Goal: Task Accomplishment & Management: Manage account settings

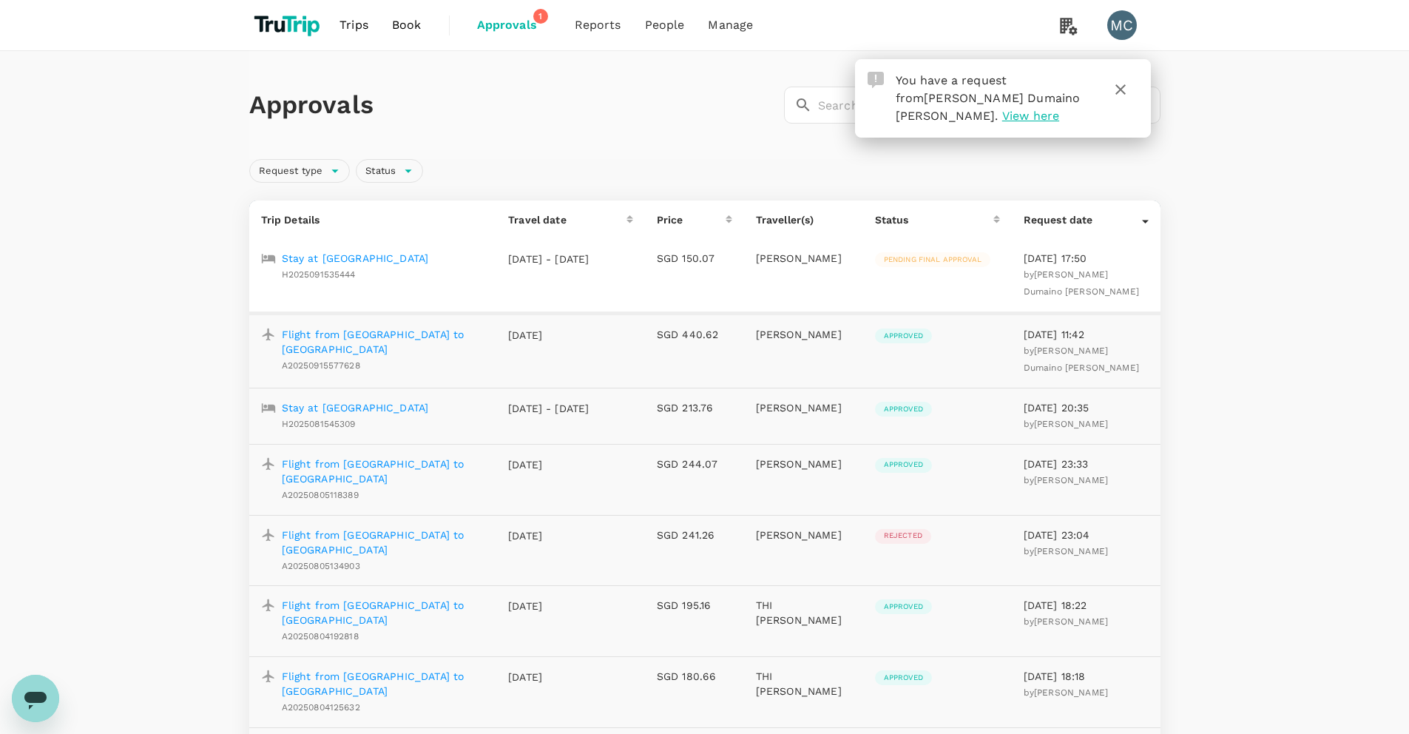
click at [387, 257] on p "Stay at [GEOGRAPHIC_DATA]" at bounding box center [355, 258] width 147 height 15
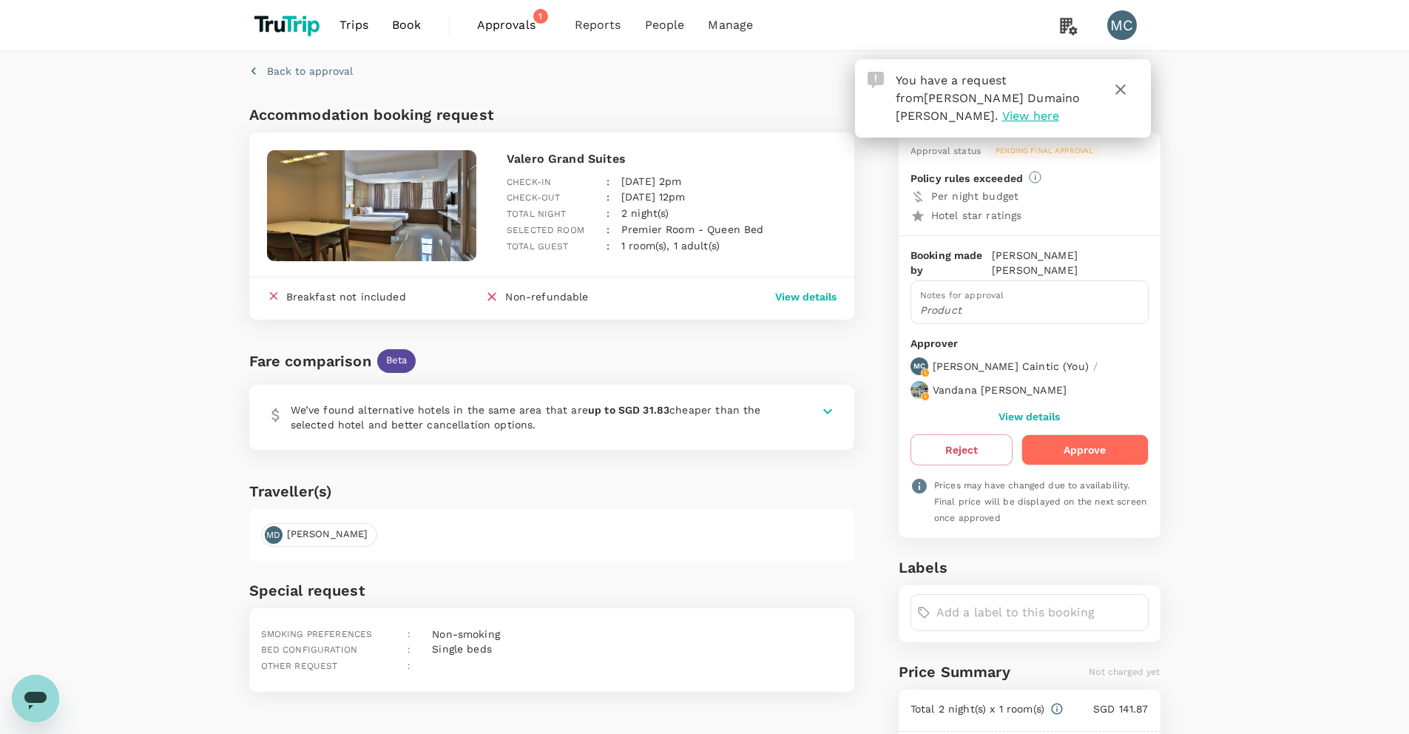
click at [1119, 447] on button "Approve" at bounding box center [1084, 449] width 126 height 31
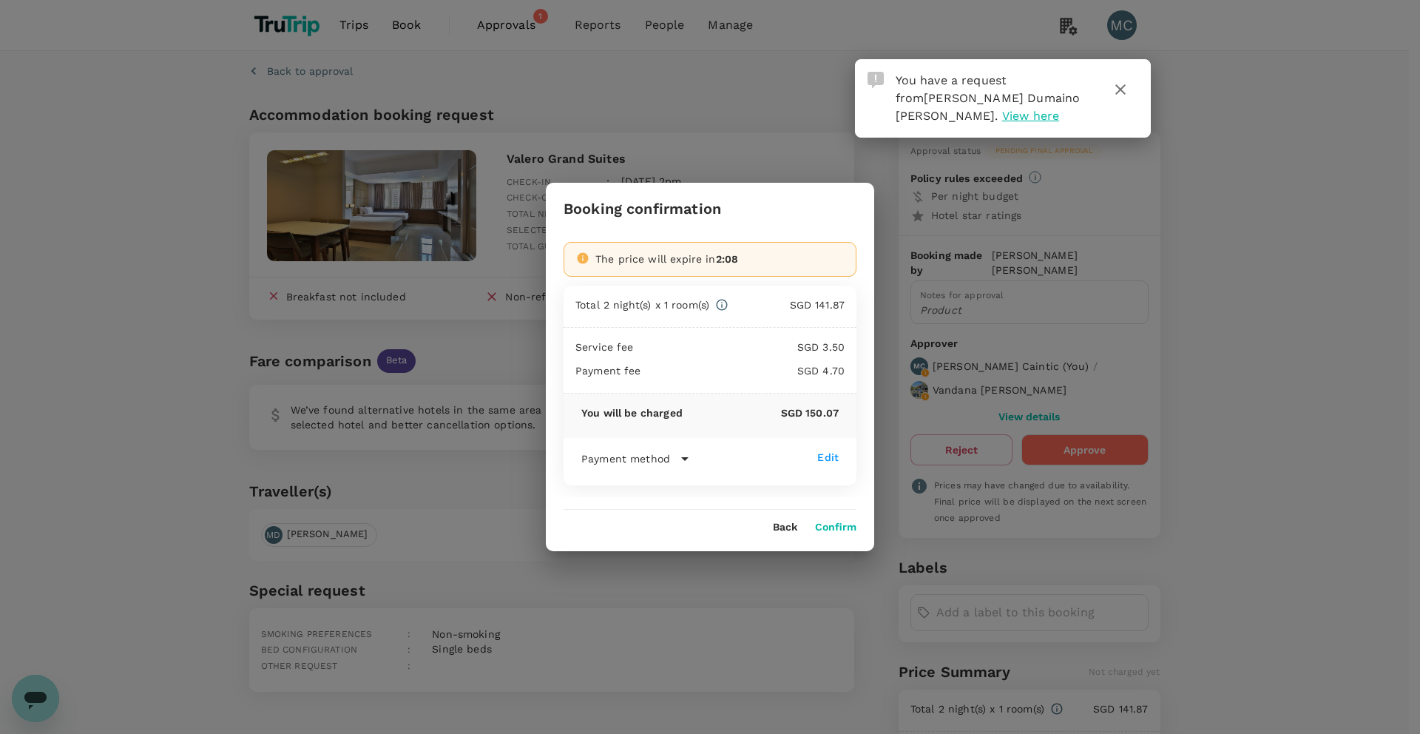
click at [849, 527] on button "Confirm" at bounding box center [835, 527] width 41 height 12
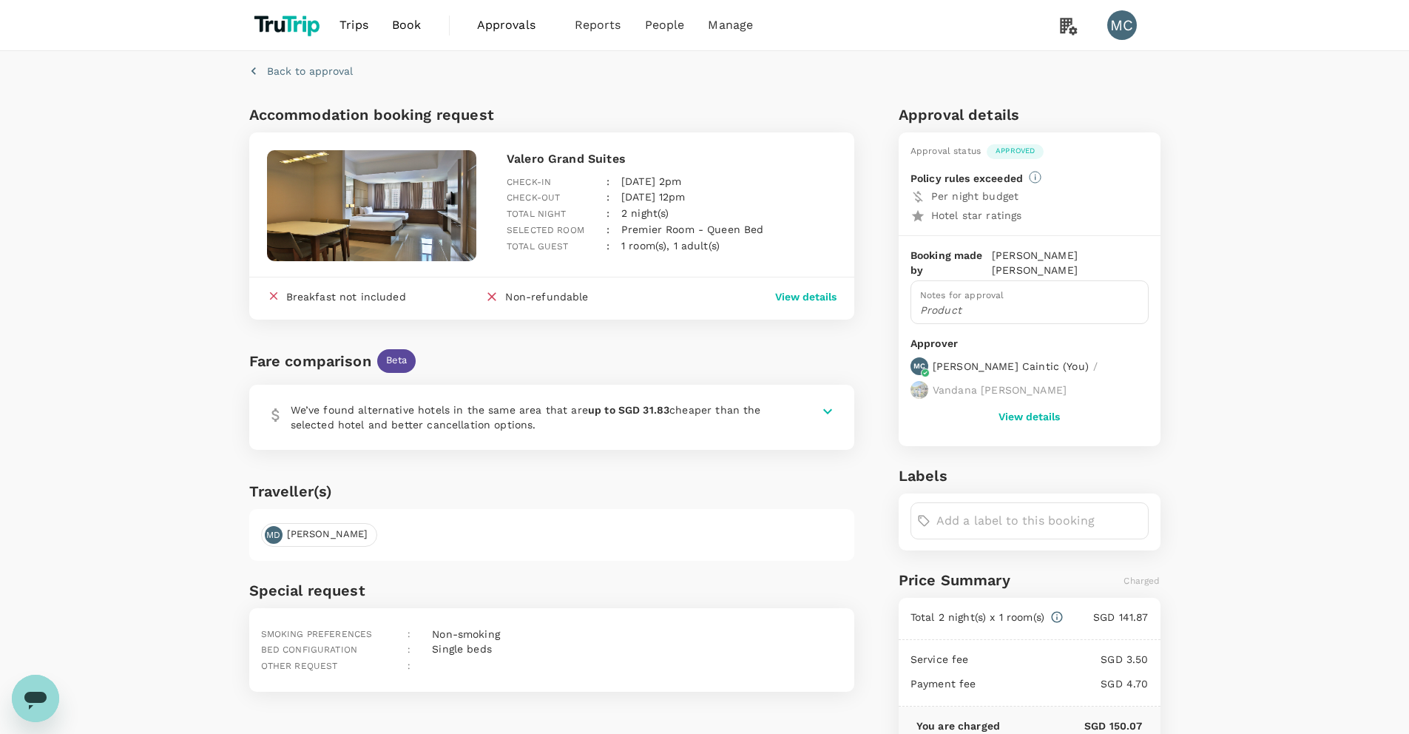
click at [524, 27] on span "Approvals" at bounding box center [514, 25] width 74 height 18
